Goal: Information Seeking & Learning: Learn about a topic

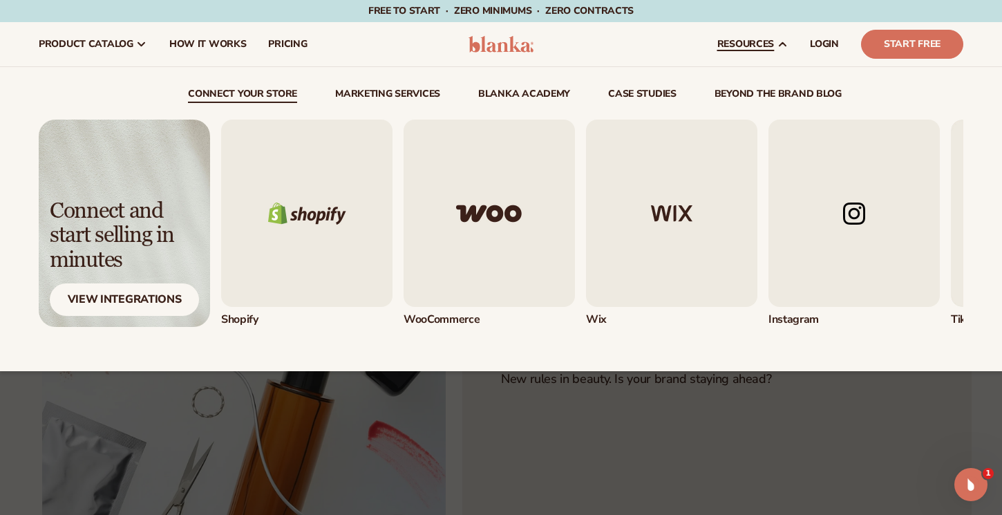
click at [747, 89] on link "beyond the brand blog" at bounding box center [778, 96] width 127 height 14
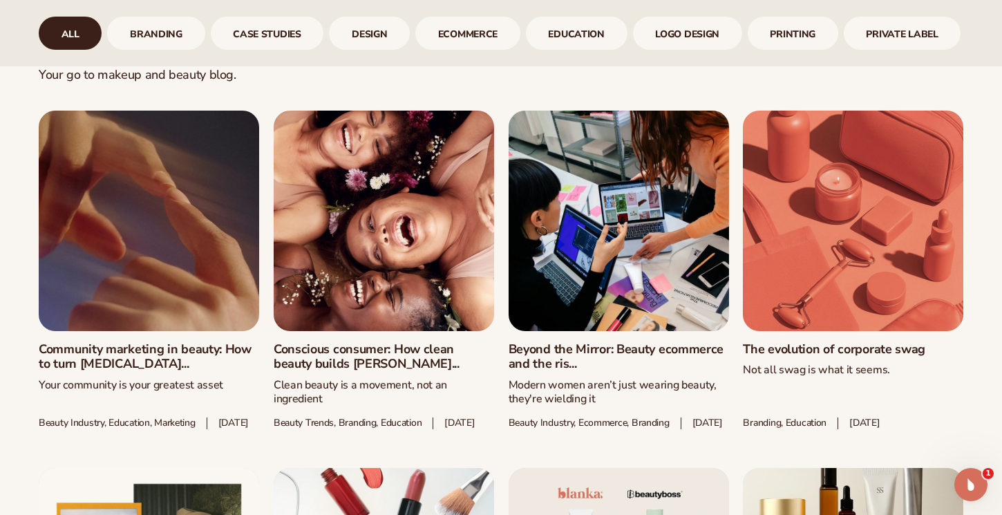
scroll to position [682, 0]
